Goal: Transaction & Acquisition: Purchase product/service

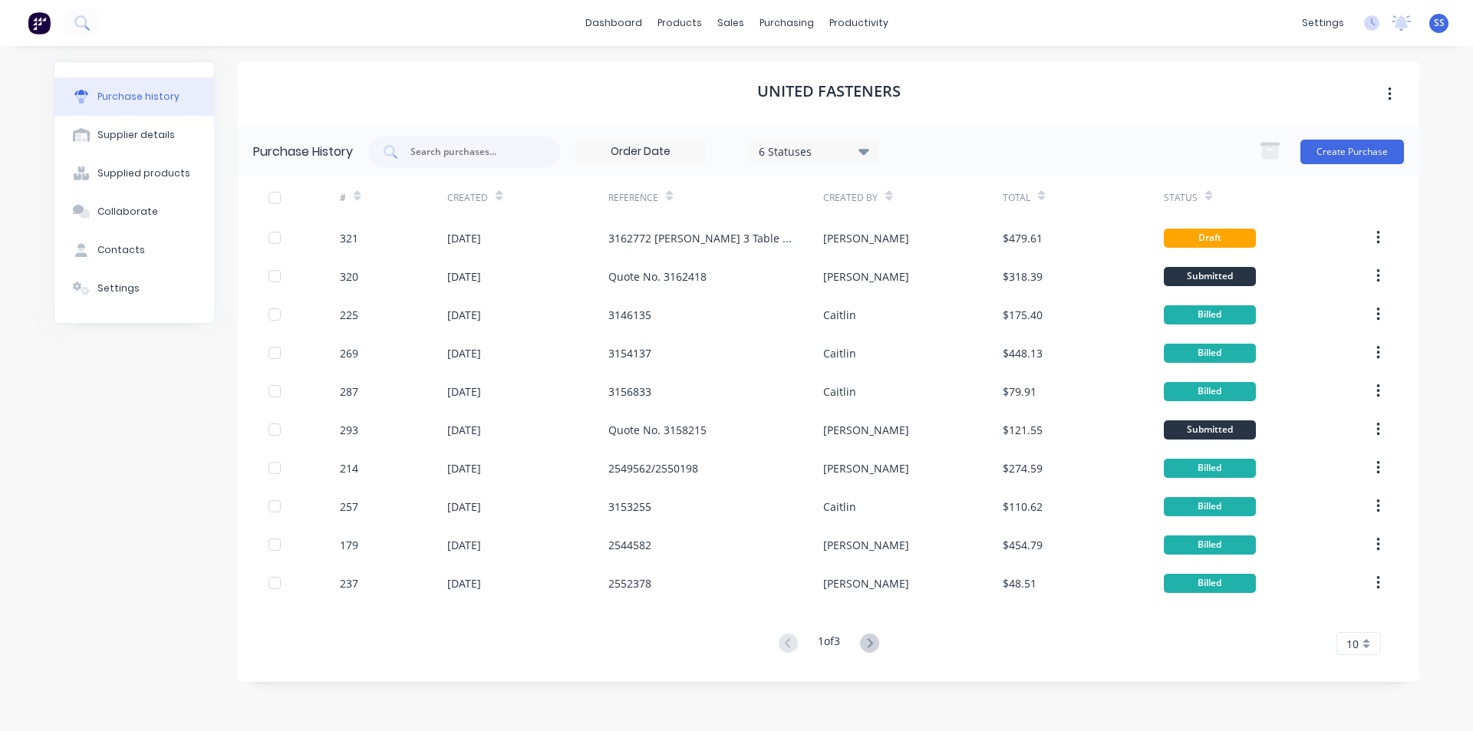
click at [1138, 241] on div "$479.61" at bounding box center [1083, 238] width 161 height 38
type textarea "x"
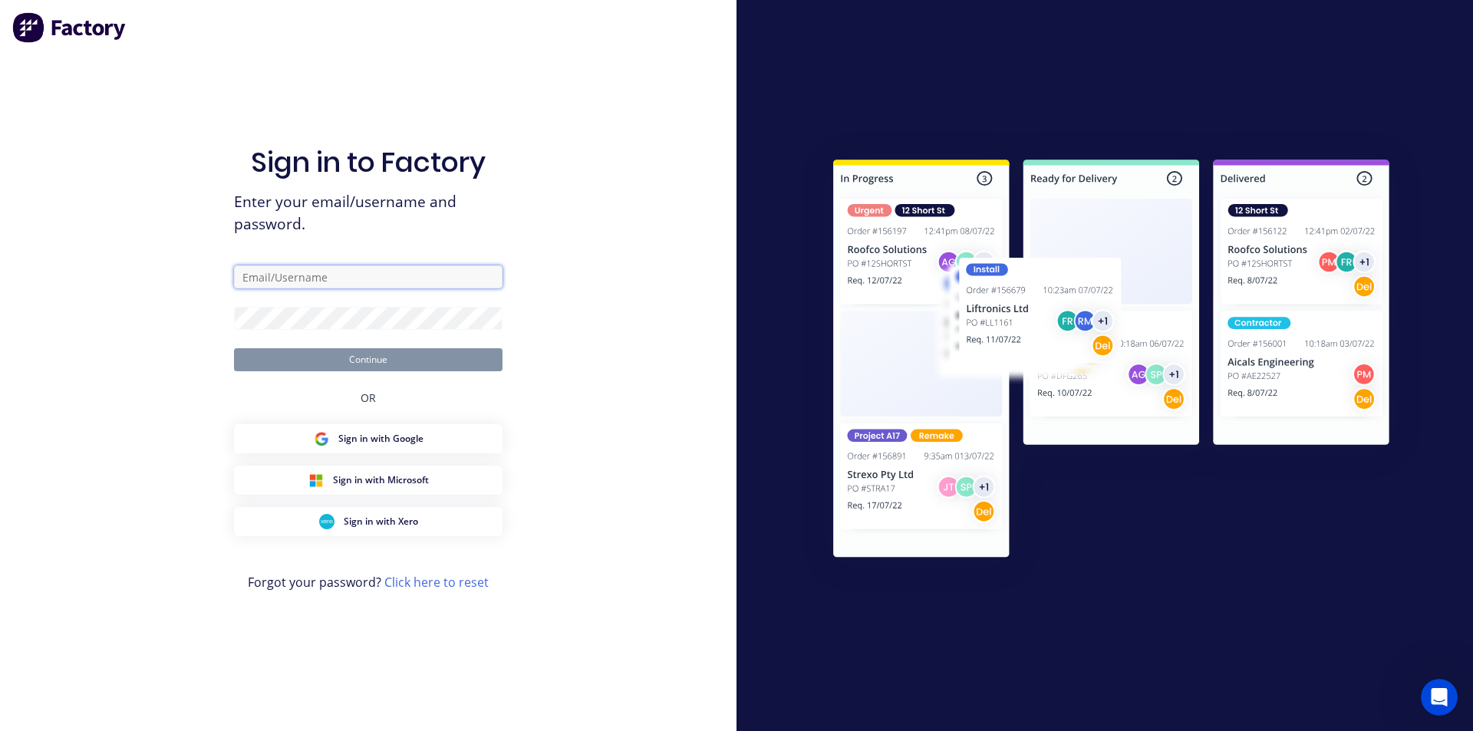
type input "[PERSON_NAME][EMAIL_ADDRESS][PERSON_NAME][DOMAIN_NAME]"
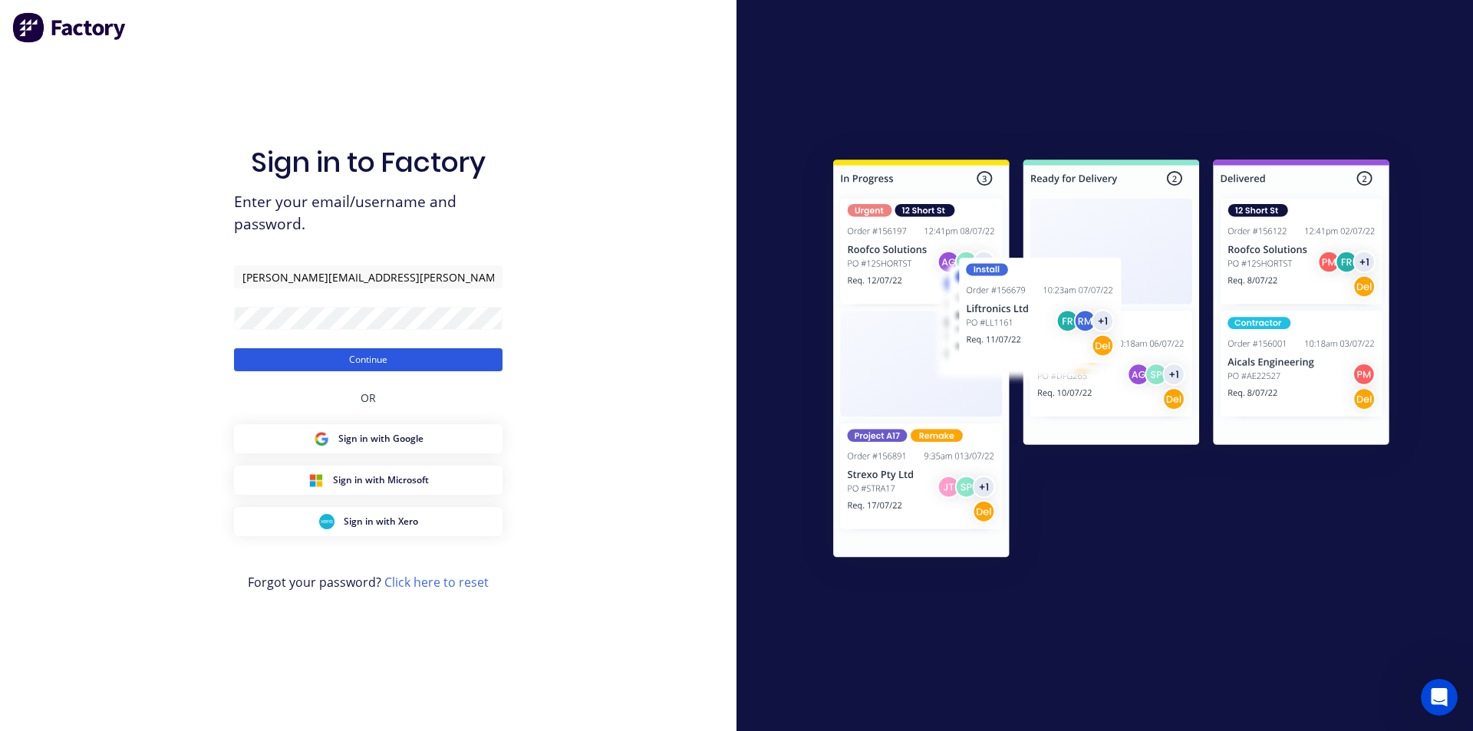
click at [380, 356] on button "Continue" at bounding box center [368, 359] width 269 height 23
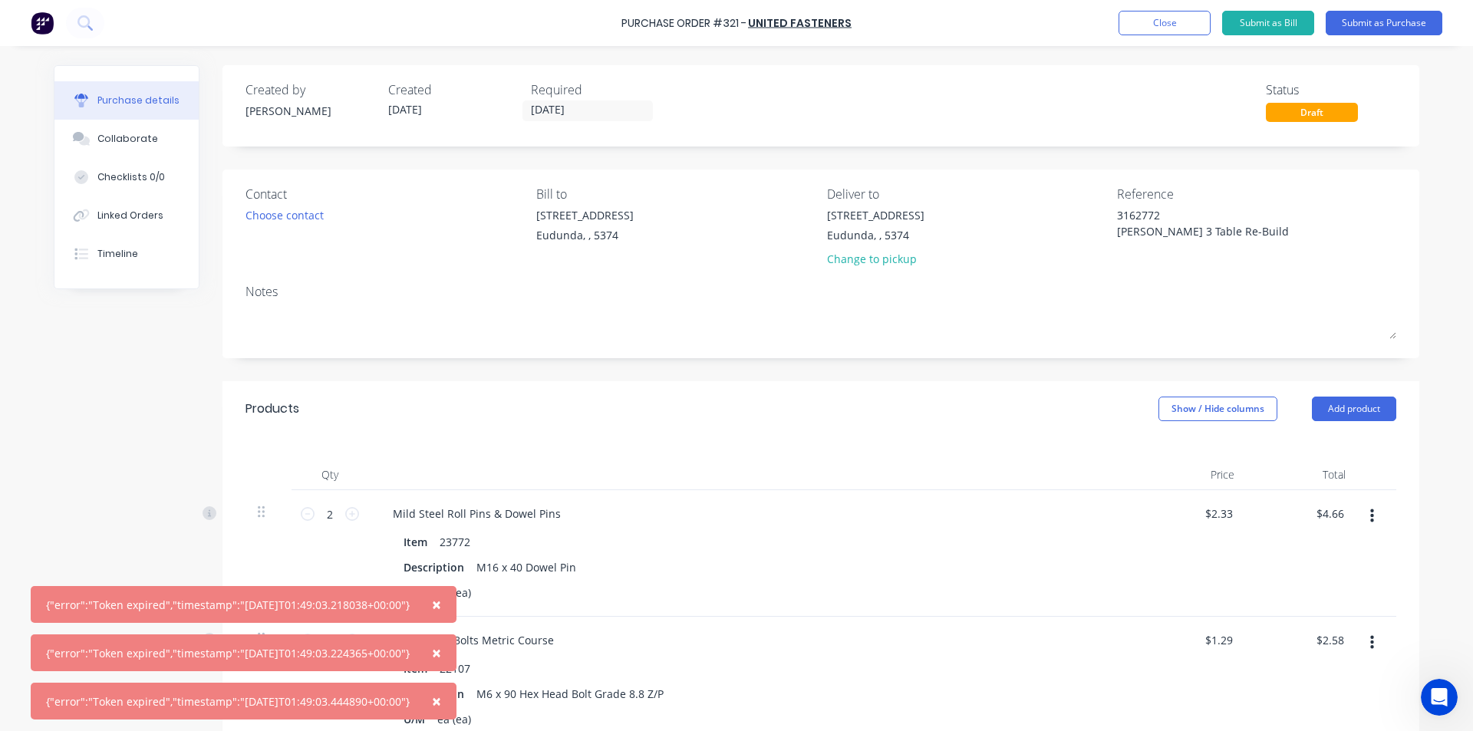
click at [441, 594] on span "×" at bounding box center [436, 604] width 9 height 21
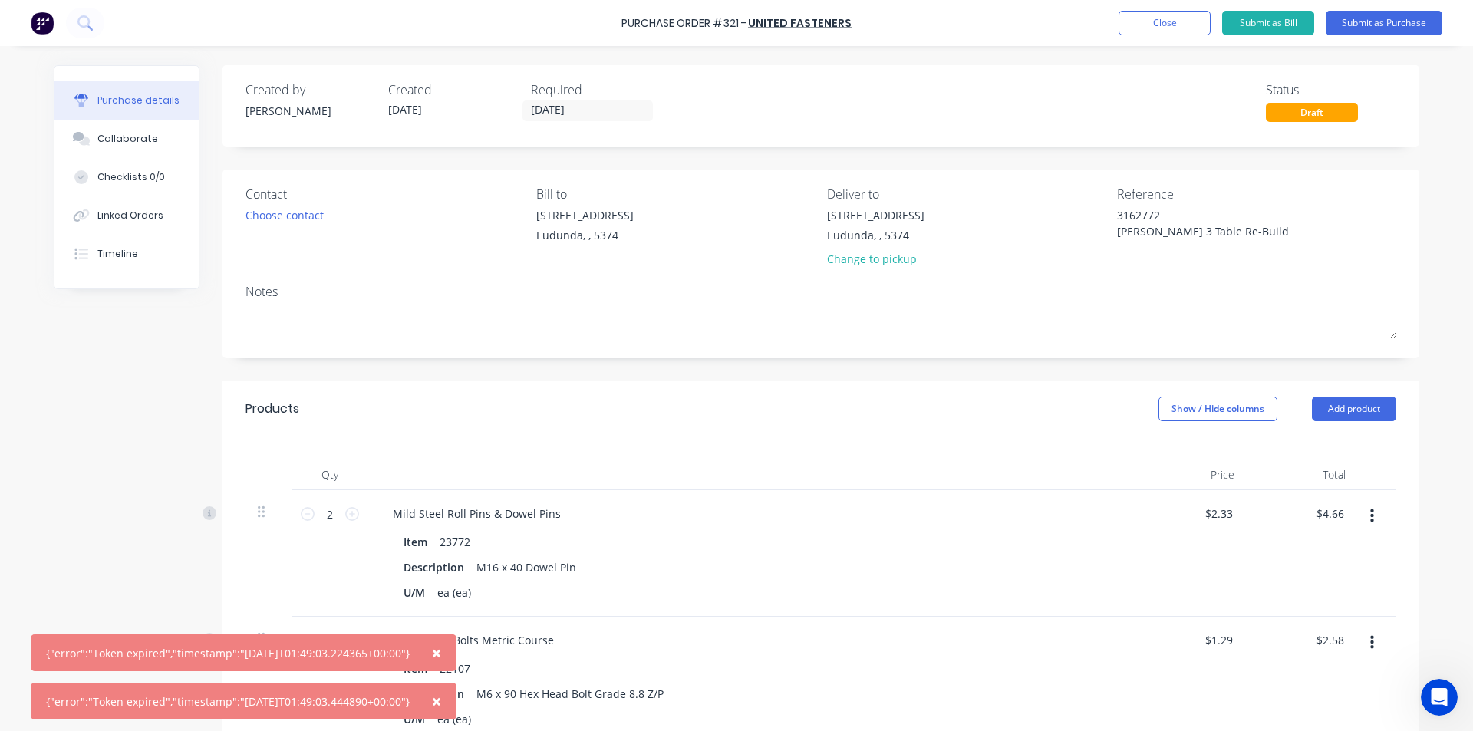
click at [441, 648] on span "×" at bounding box center [436, 652] width 9 height 21
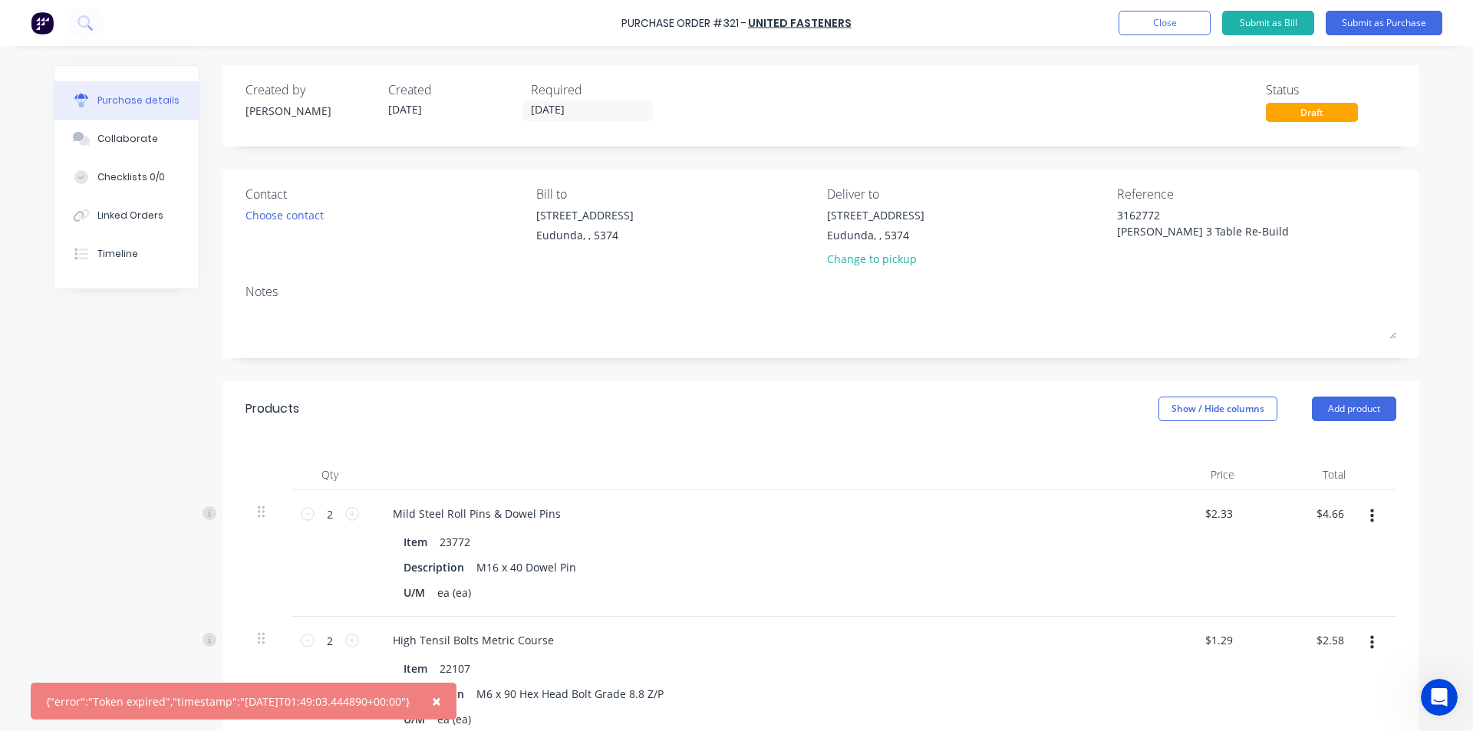
click at [441, 703] on span "×" at bounding box center [436, 701] width 9 height 21
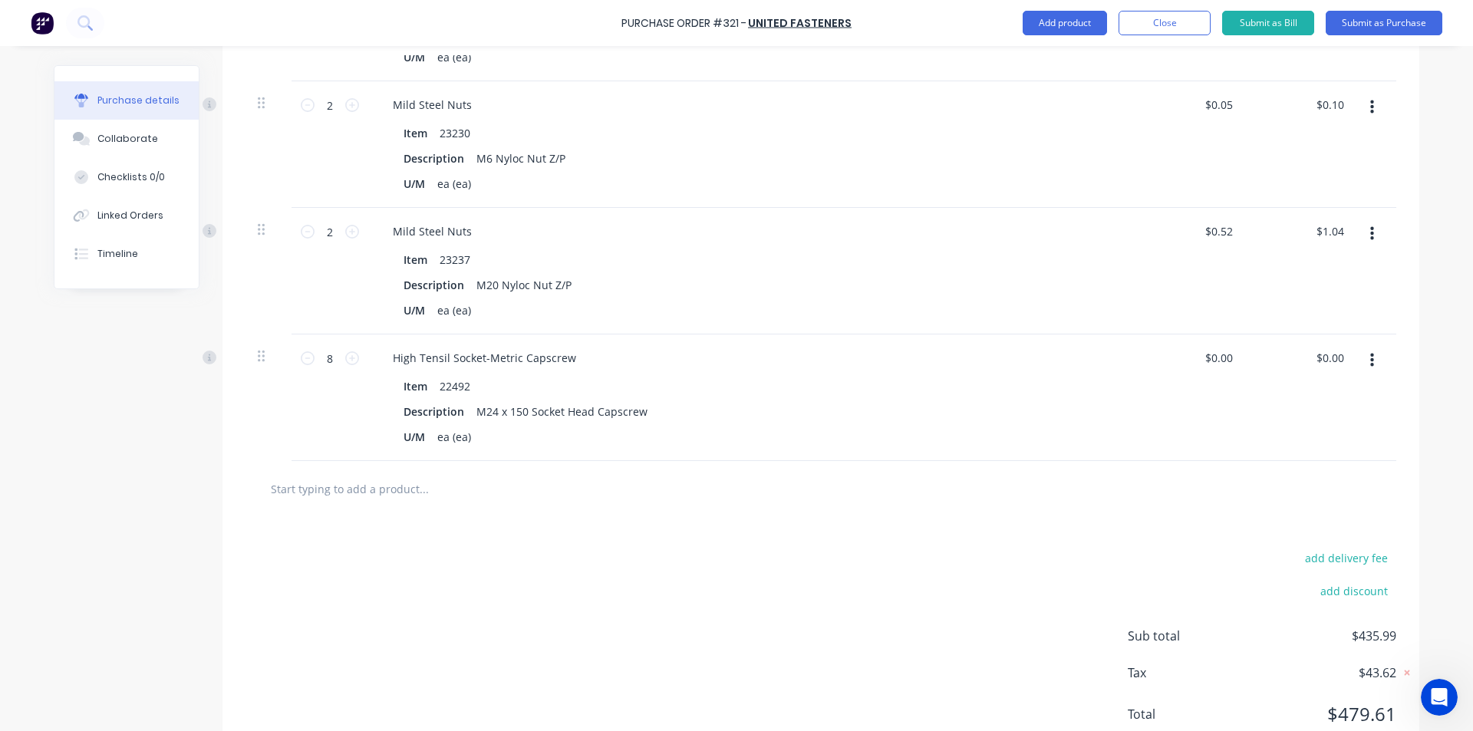
scroll to position [1754, 0]
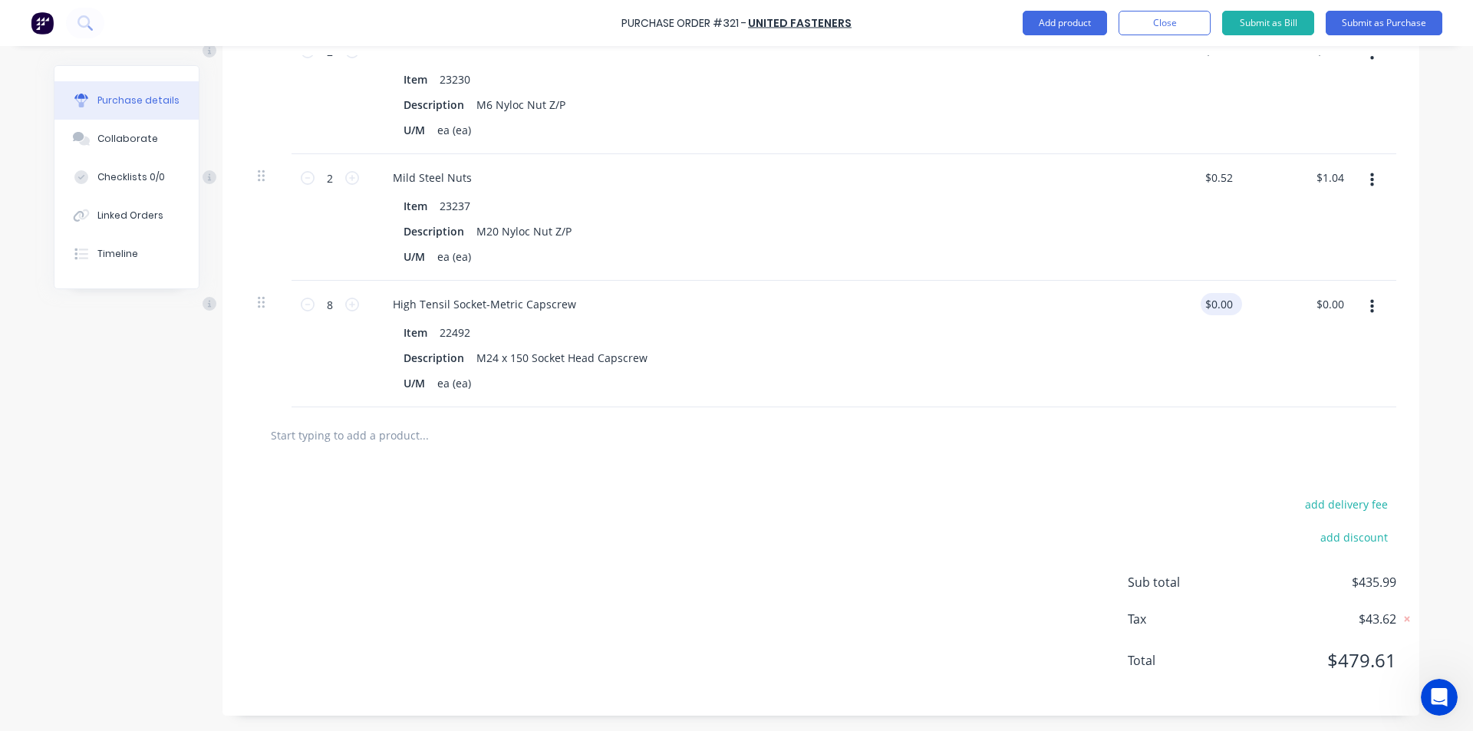
type textarea "x"
type input "0.0000"
drag, startPoint x: 1226, startPoint y: 306, endPoint x: 1182, endPoint y: 330, distance: 49.8
click at [1182, 330] on div "0.0000 0.0000" at bounding box center [1191, 344] width 111 height 127
type textarea "x"
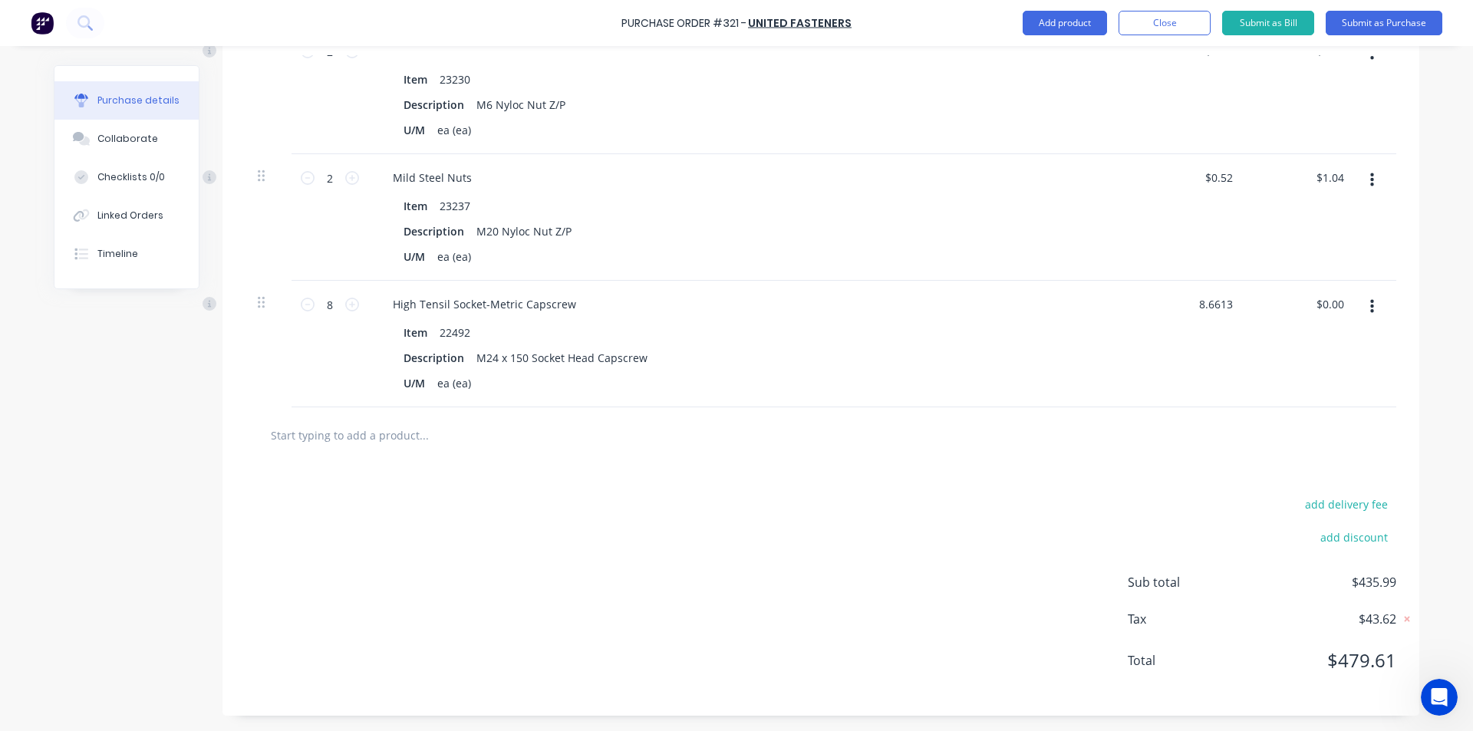
type input "8.6613"
type textarea "x"
type input "$8.6613"
type input "69.29"
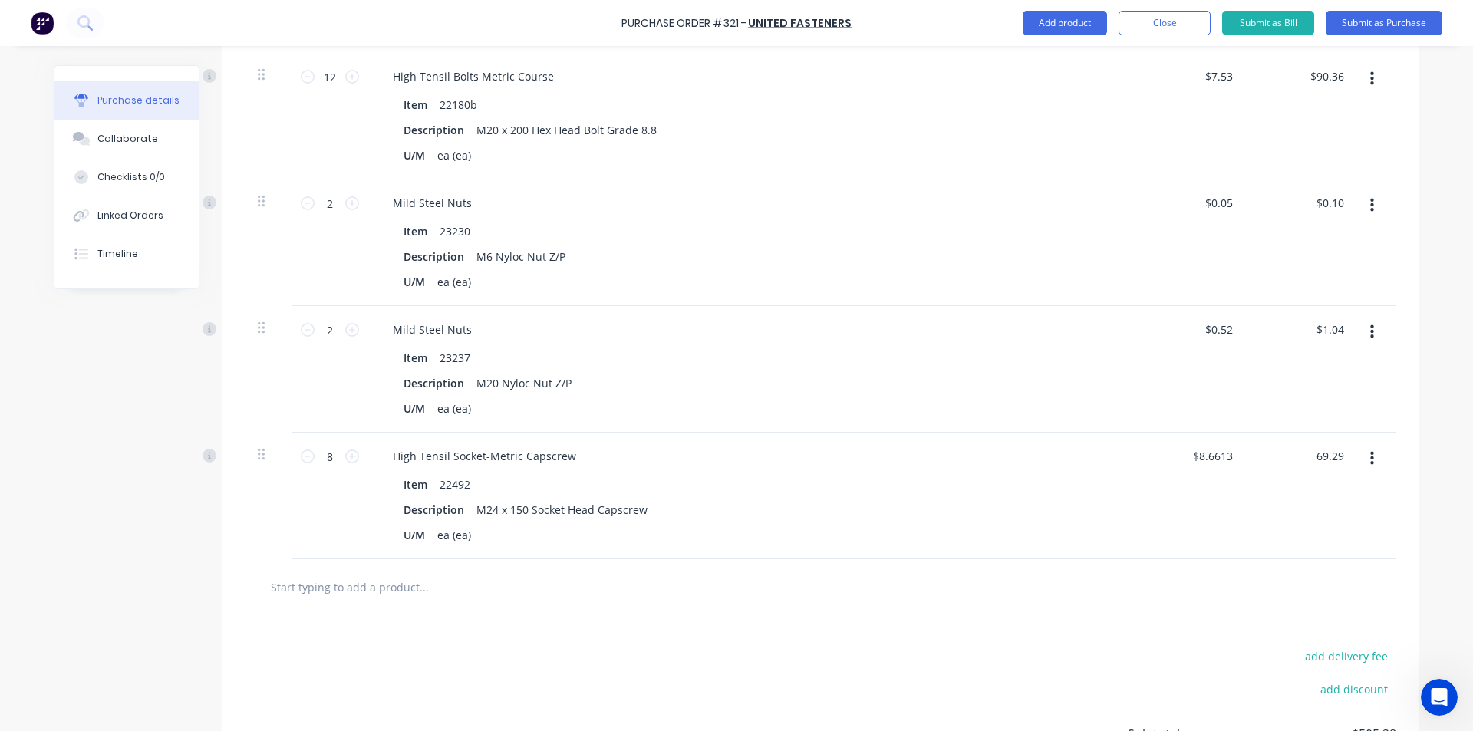
scroll to position [1600, 0]
type textarea "x"
type input "$69.29"
click at [345, 325] on icon at bounding box center [352, 332] width 14 height 14
type textarea "x"
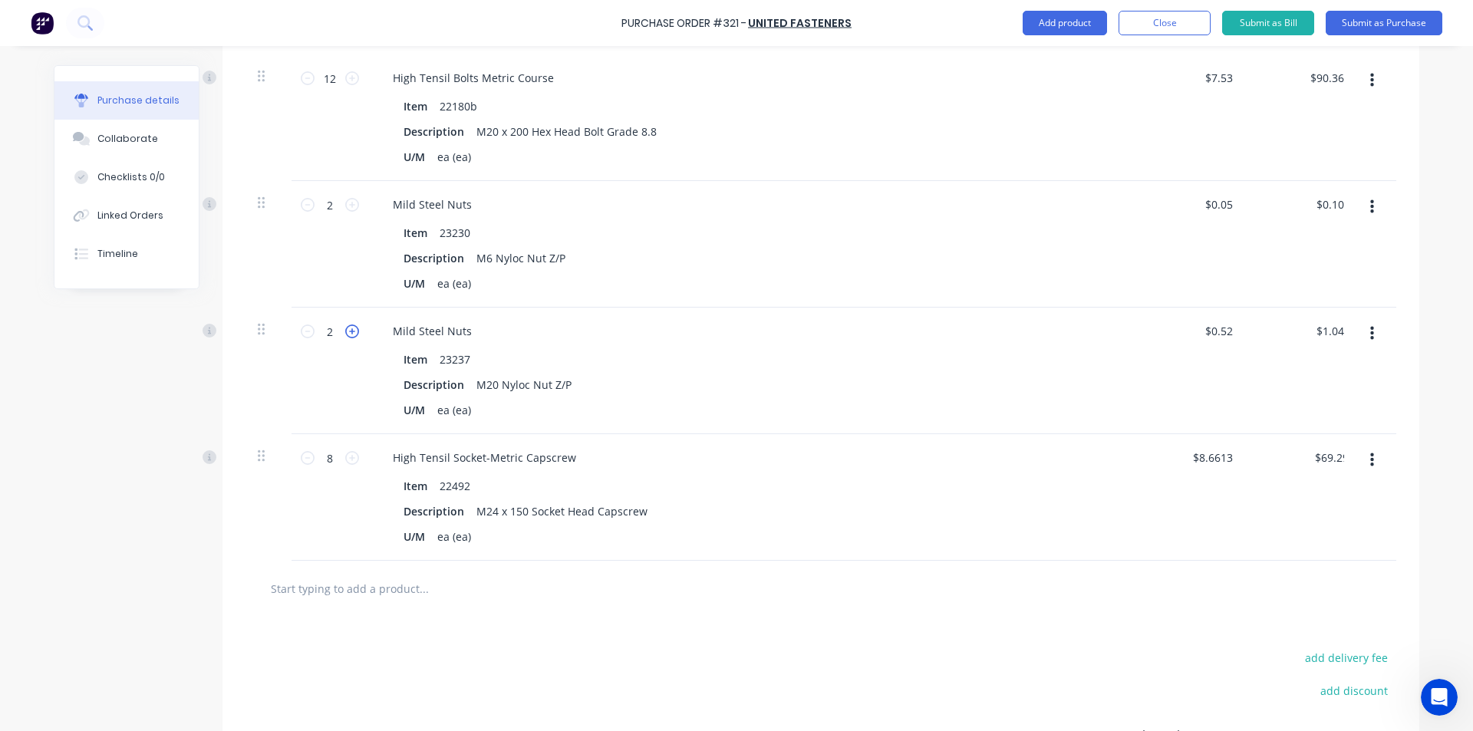
type input "3"
type input "$1.56"
click at [345, 325] on icon at bounding box center [352, 332] width 14 height 14
type textarea "x"
type input "4"
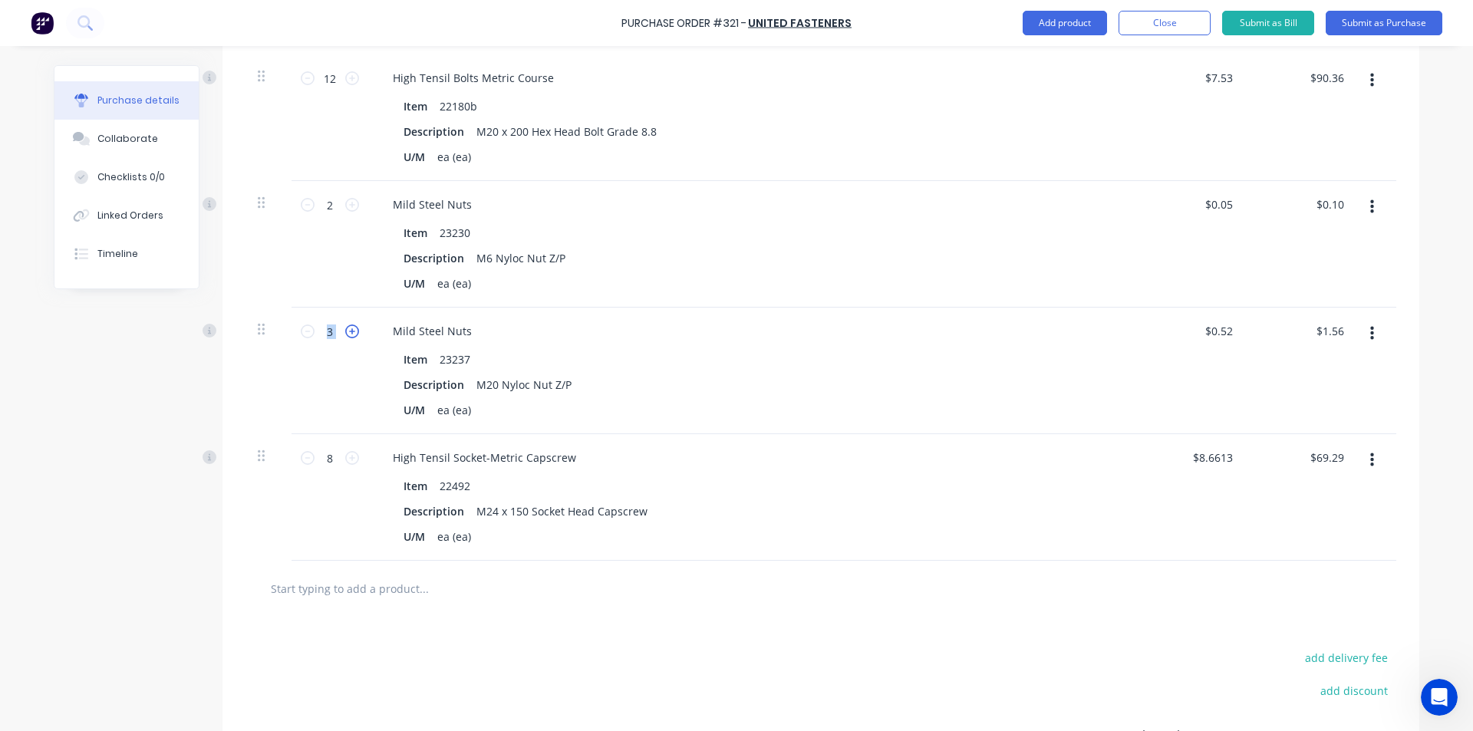
type input "$2.08"
click at [345, 325] on icon at bounding box center [352, 332] width 14 height 14
type textarea "x"
type input "5"
type input "$2.60"
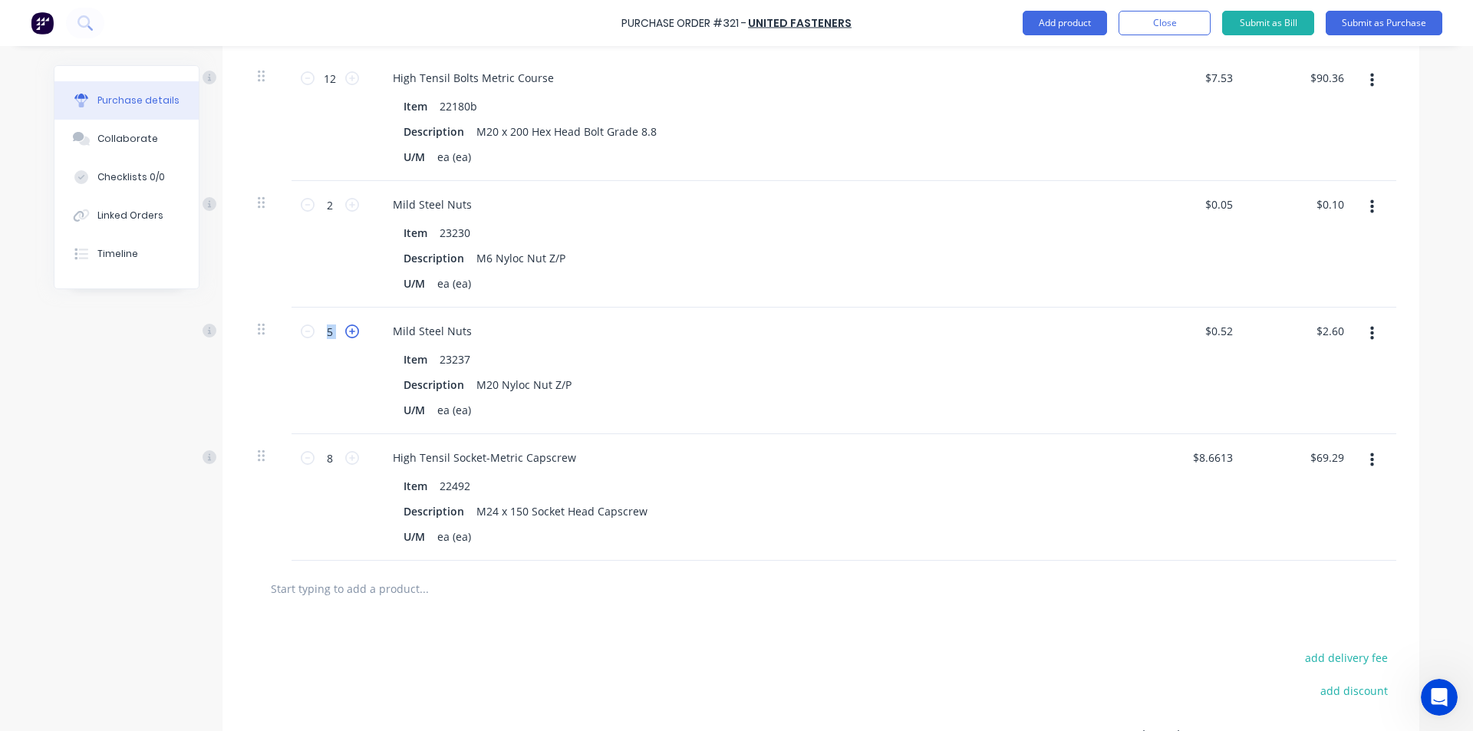
click at [345, 325] on icon at bounding box center [352, 332] width 14 height 14
type textarea "x"
type input "6"
type input "$3.12"
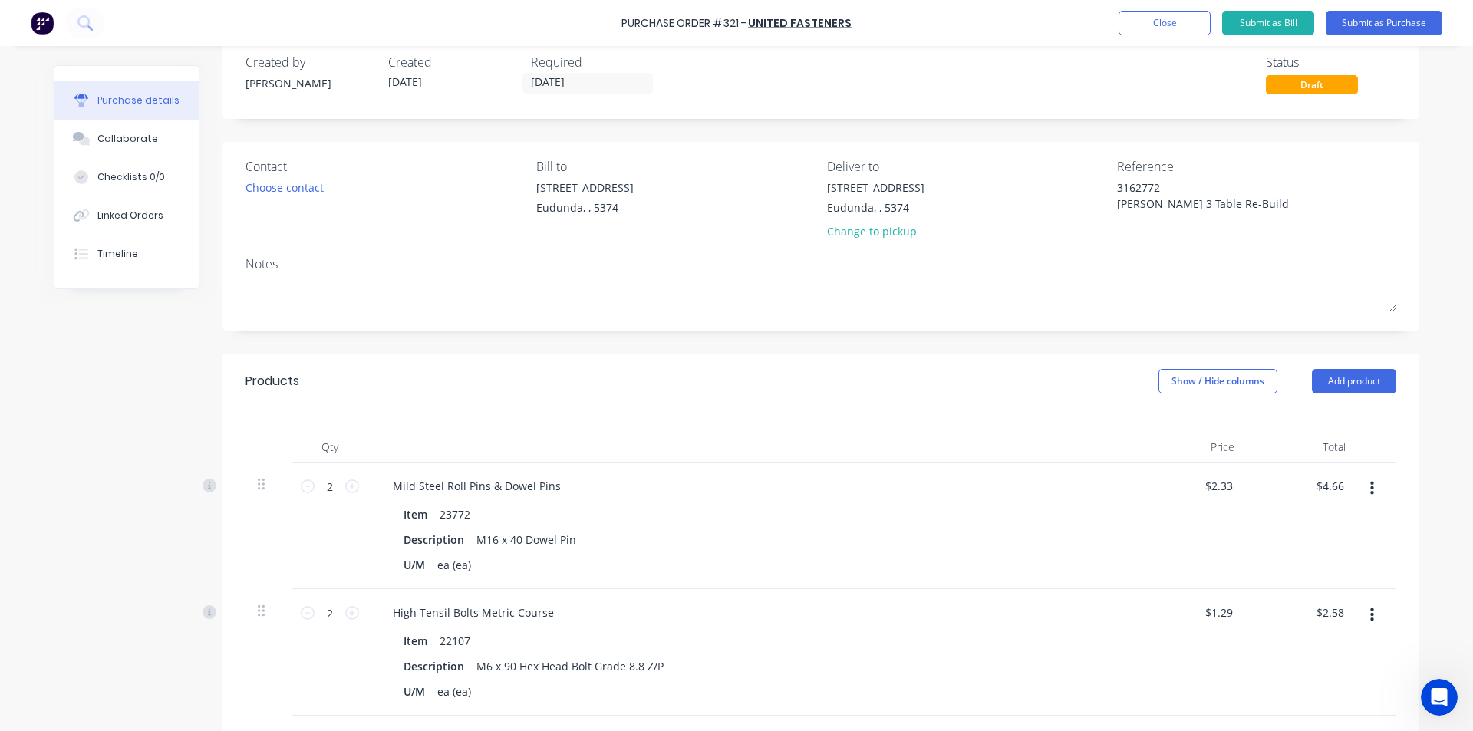
scroll to position [0, 0]
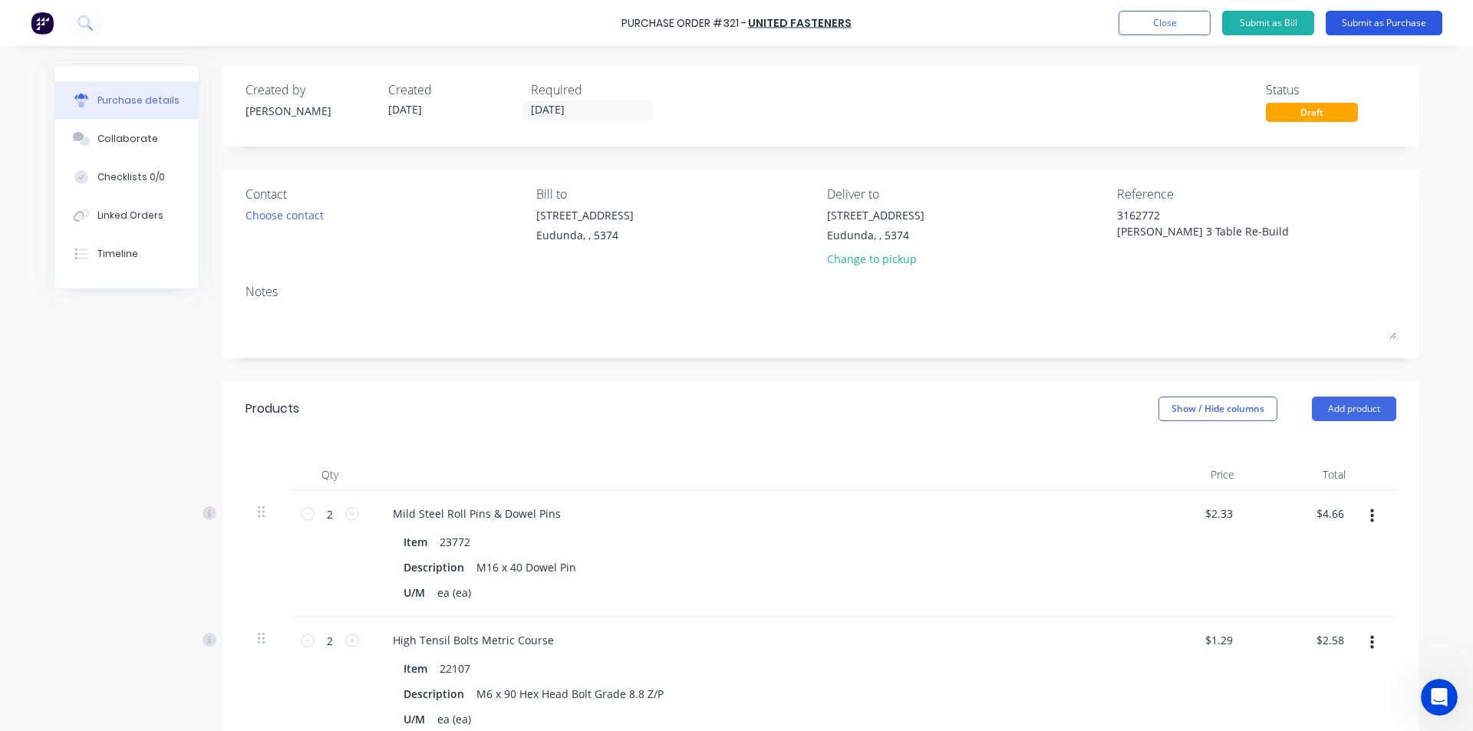
click at [1360, 21] on button "Submit as Purchase" at bounding box center [1384, 23] width 117 height 25
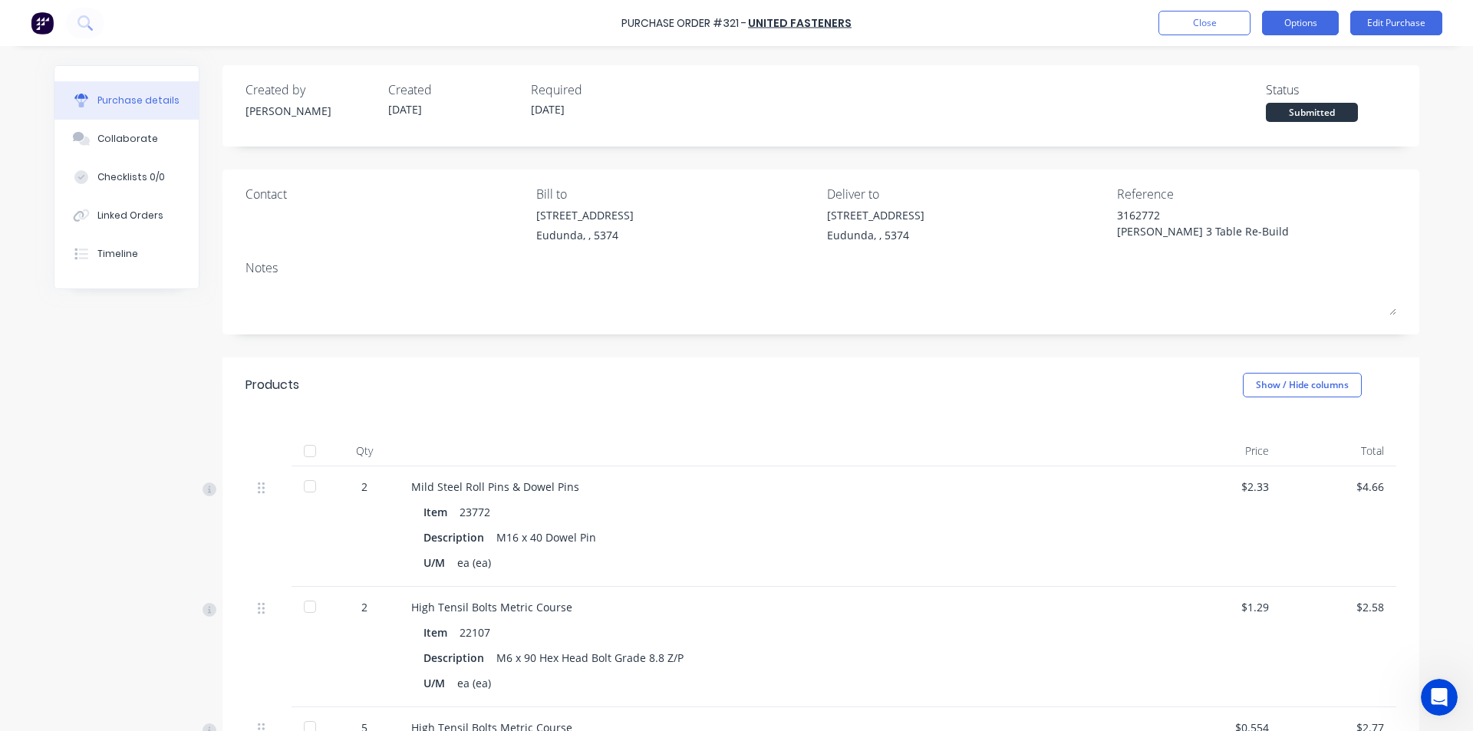
click at [1299, 24] on button "Options" at bounding box center [1300, 23] width 77 height 25
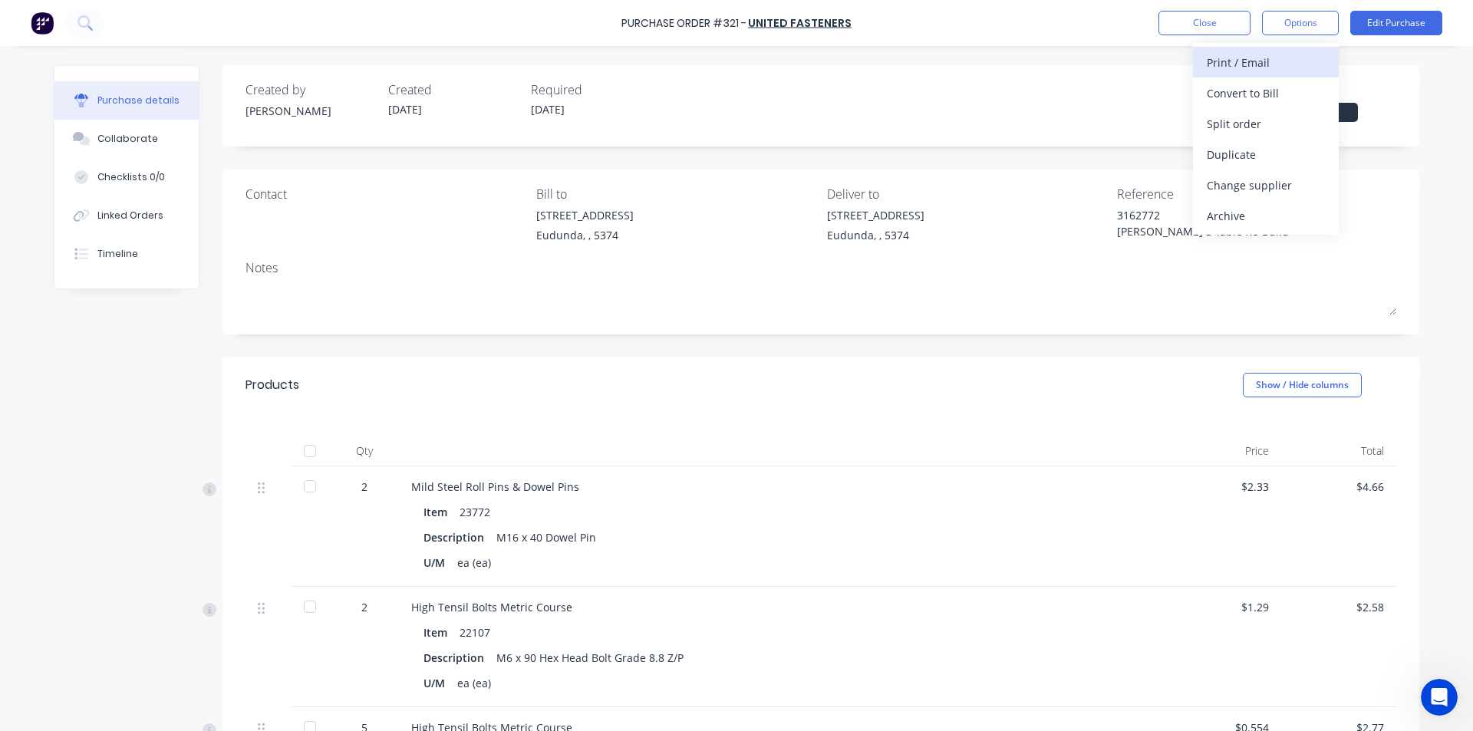
click at [1238, 67] on div "Print / Email" at bounding box center [1266, 62] width 118 height 22
click at [1231, 95] on div "With pricing" at bounding box center [1266, 93] width 118 height 22
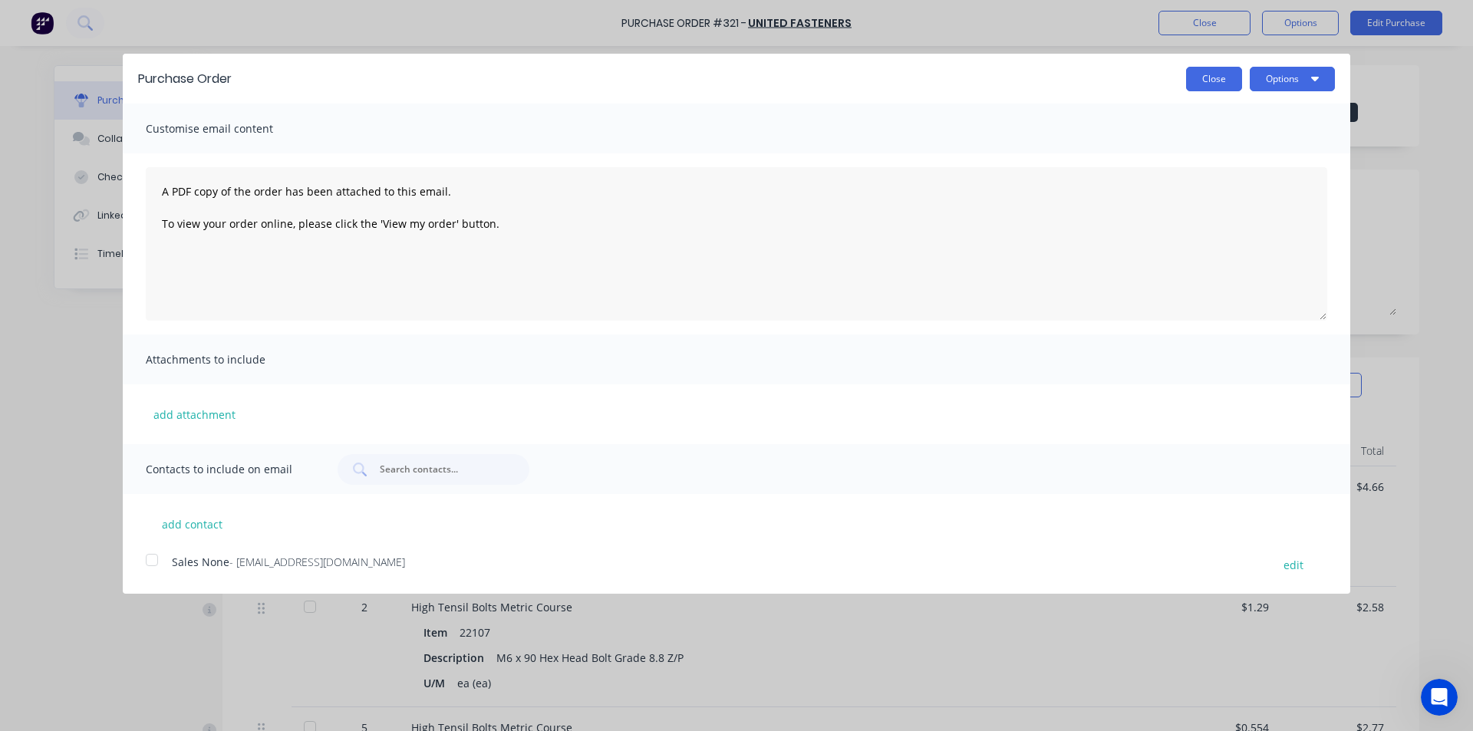
click at [1226, 74] on button "Close" at bounding box center [1214, 79] width 56 height 25
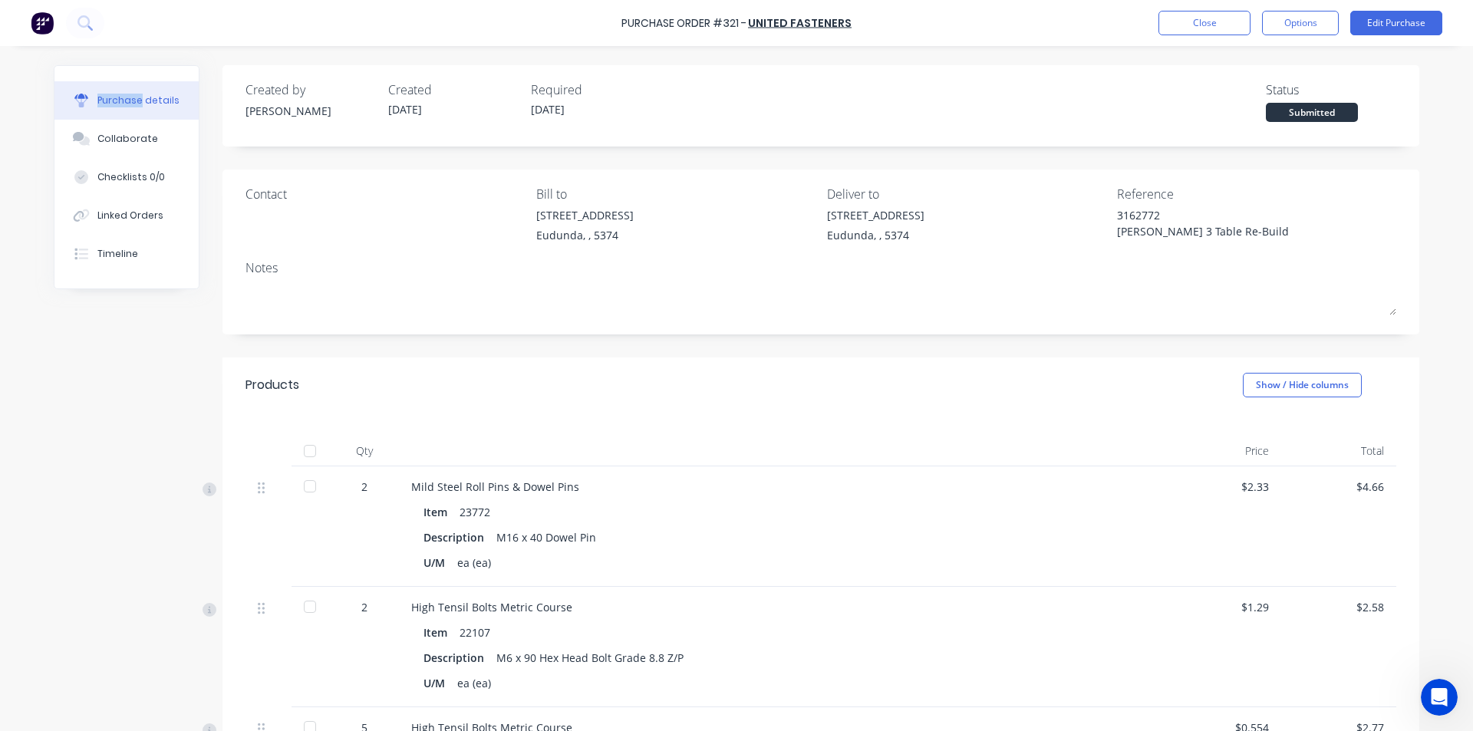
click at [1310, 39] on div "Purchase Order #321 - United Fasteners Close Options Edit Purchase" at bounding box center [736, 23] width 1473 height 46
click at [1307, 31] on button "Options" at bounding box center [1300, 23] width 77 height 25
click at [1229, 60] on div "Print / Email" at bounding box center [1266, 62] width 118 height 22
drag, startPoint x: 1226, startPoint y: 79, endPoint x: 1240, endPoint y: 91, distance: 18.5
click at [1240, 91] on button "With pricing" at bounding box center [1266, 92] width 146 height 31
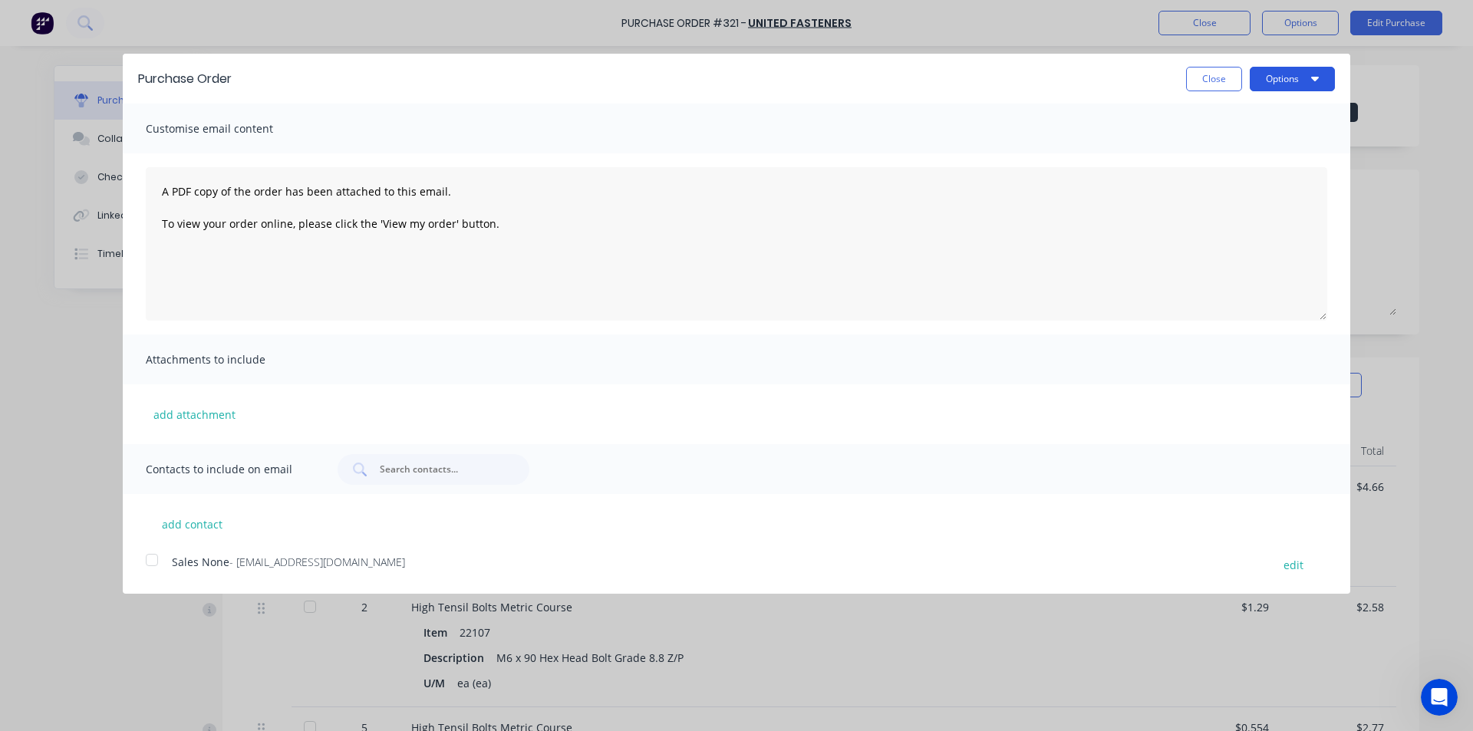
click at [1281, 78] on button "Options" at bounding box center [1292, 79] width 85 height 25
click at [1219, 127] on div "Print" at bounding box center [1262, 118] width 118 height 22
click at [1211, 87] on button "Close" at bounding box center [1214, 79] width 56 height 25
type textarea "x"
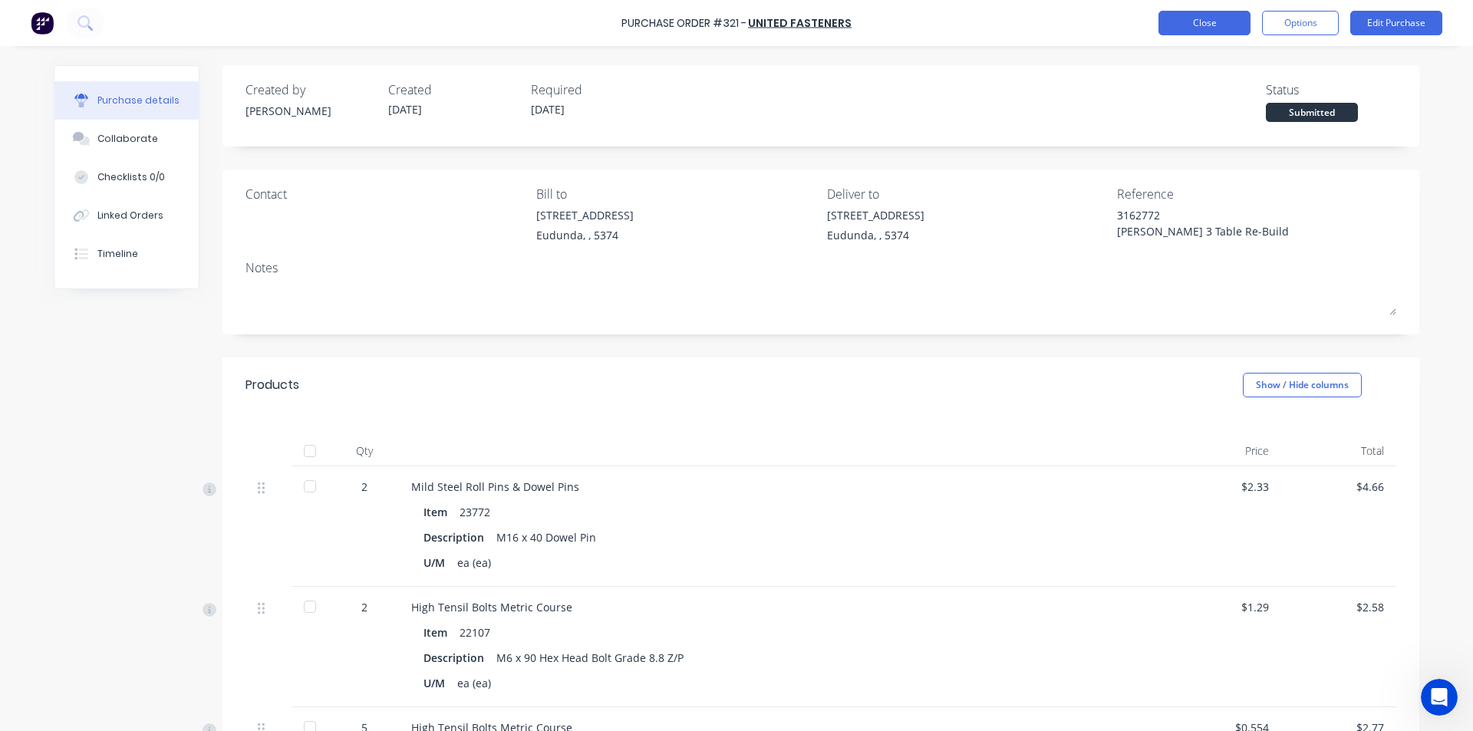
click at [1201, 34] on button "Close" at bounding box center [1205, 23] width 92 height 25
